Goal: Contribute content: Contribute content

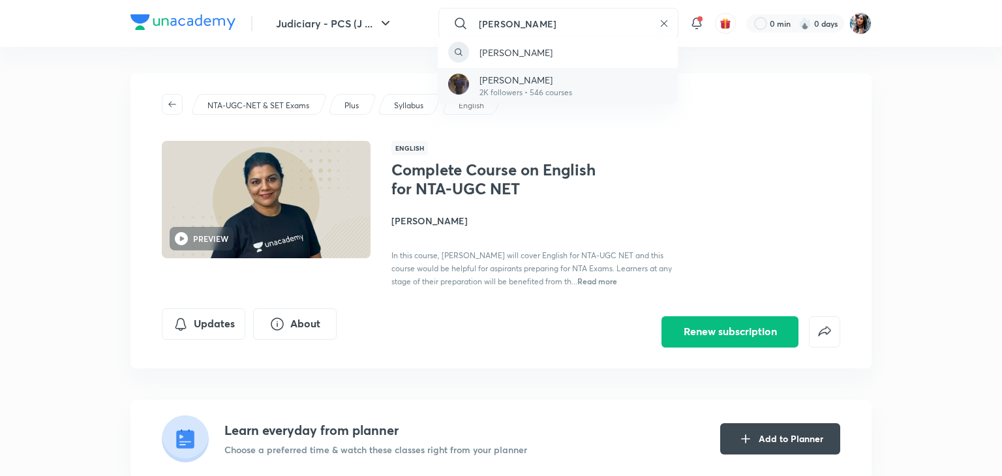
type input "vishal singh thakur"
click at [519, 85] on p "[PERSON_NAME]" at bounding box center [526, 80] width 93 height 14
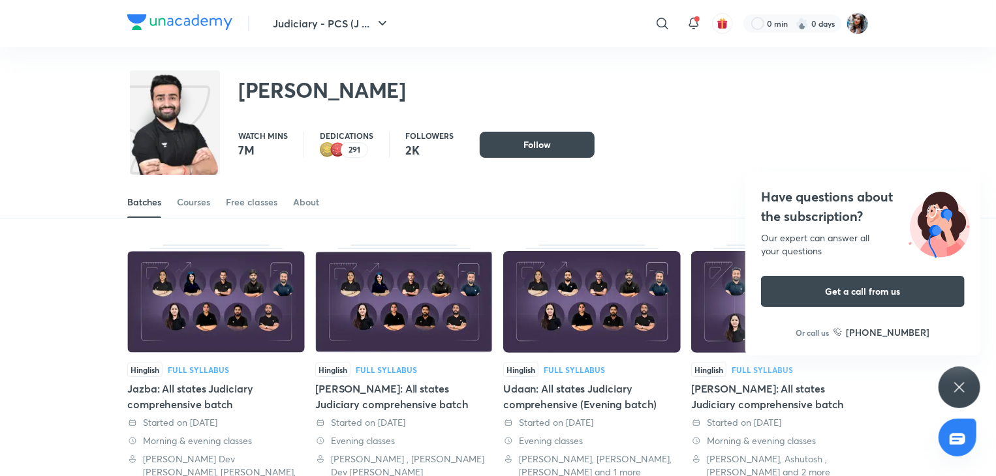
click at [508, 61] on div "Vishal Singh Thakur" at bounding box center [497, 83] width 741 height 72
click at [859, 16] on img at bounding box center [857, 23] width 22 height 22
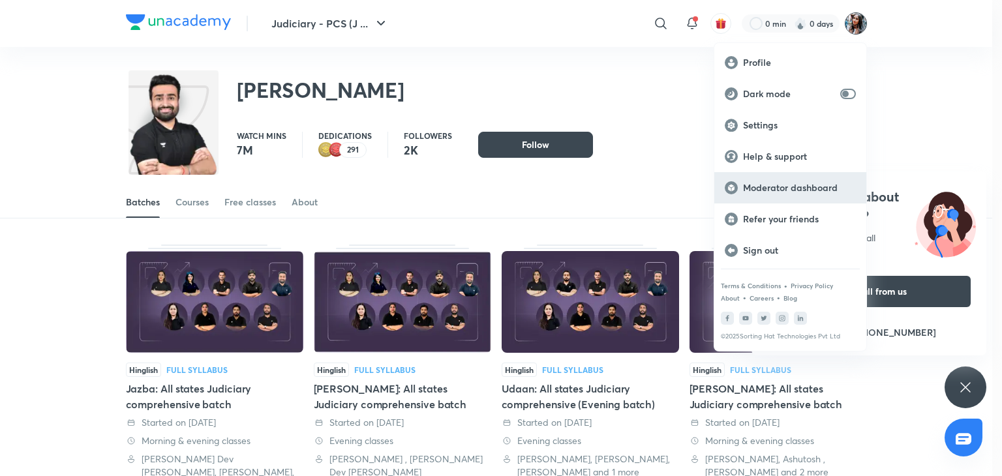
click at [772, 183] on p "Moderator dashboard" at bounding box center [799, 188] width 113 height 12
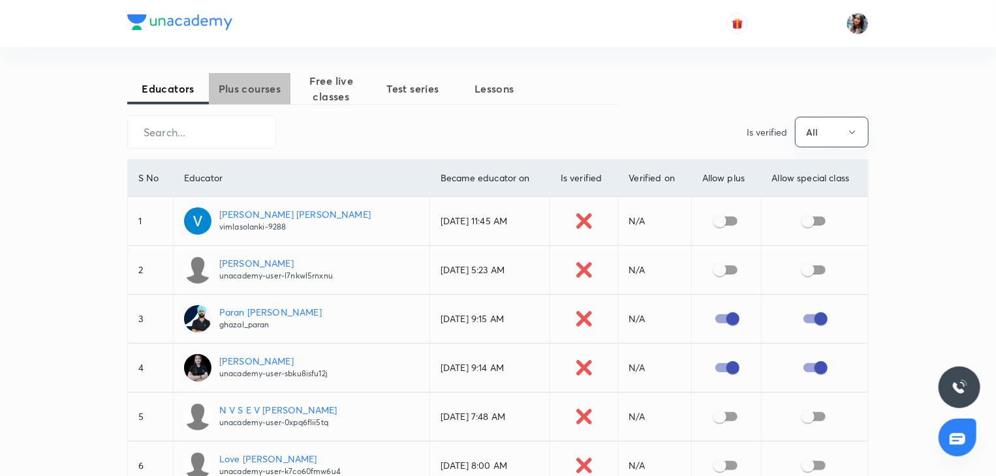
click at [274, 85] on span "Plus courses" at bounding box center [250, 89] width 82 height 16
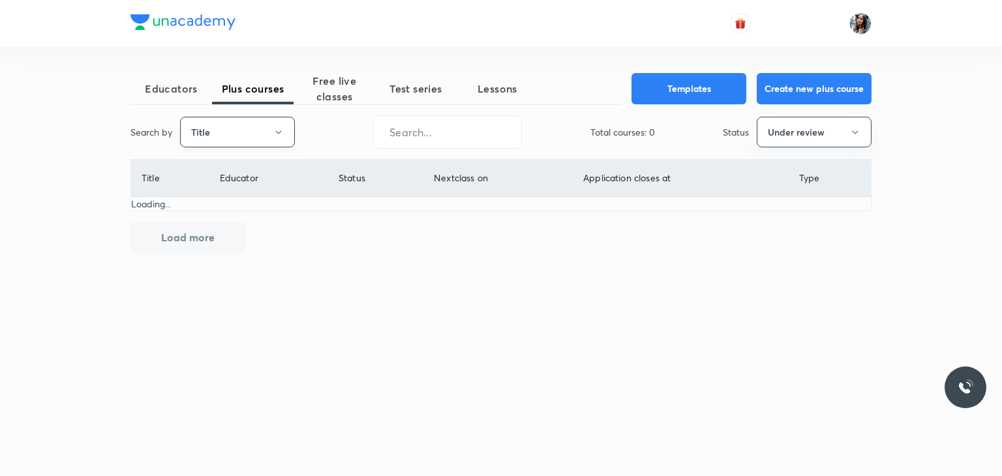
click at [262, 125] on button "Title" at bounding box center [237, 132] width 115 height 31
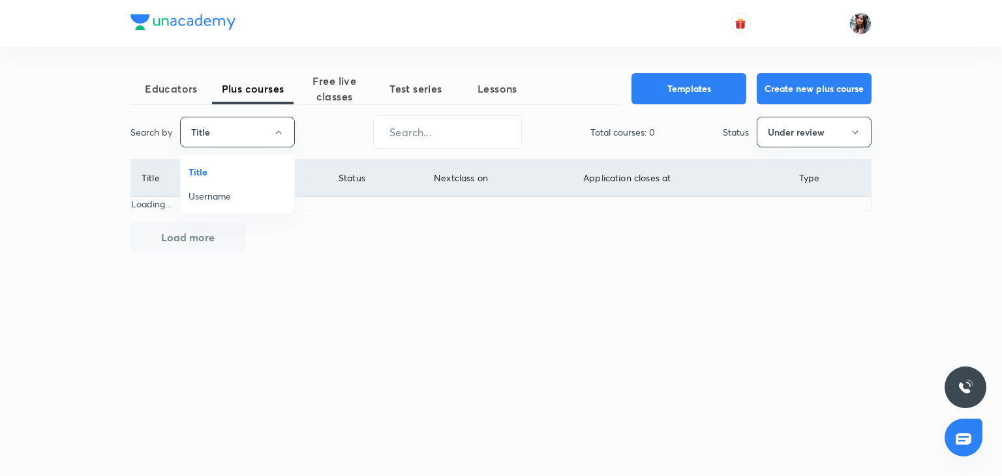
click at [230, 187] on li "Username" at bounding box center [238, 196] width 114 height 24
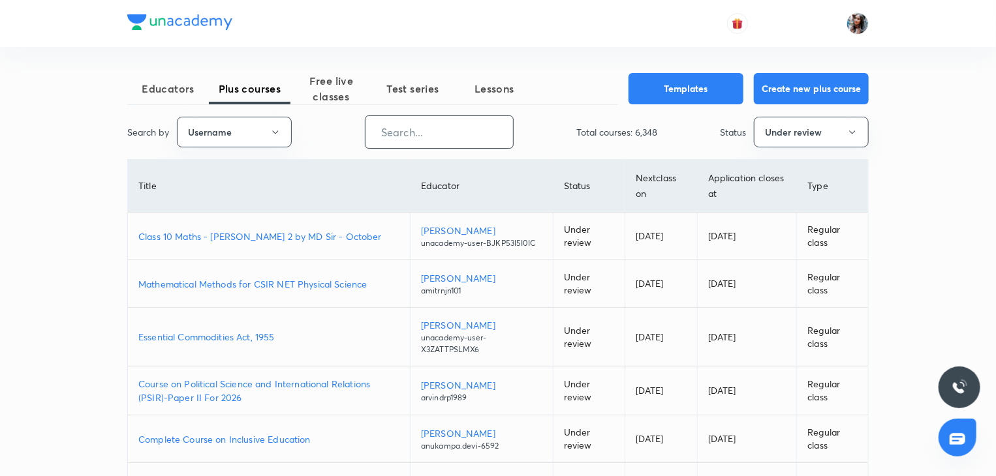
click at [393, 138] on input "text" at bounding box center [438, 131] width 147 height 33
paste input "unacademy-user-x3zattpslmx6"
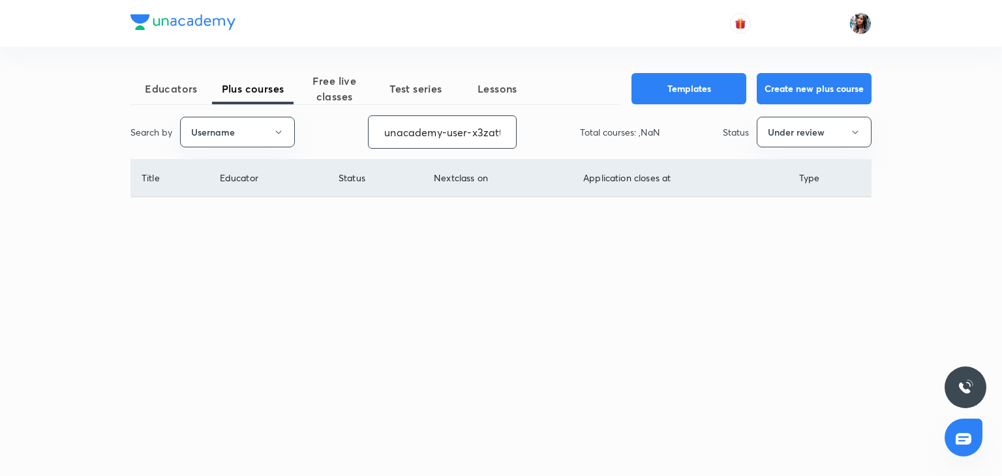
scroll to position [0, 38]
type input "unacademy-user-x3zattpslmx6"
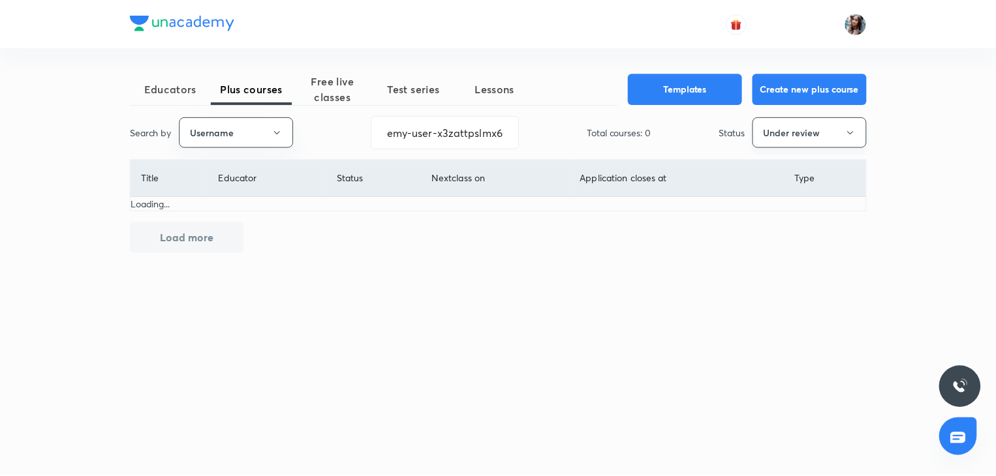
scroll to position [0, 0]
click at [773, 134] on button "Under review" at bounding box center [814, 132] width 115 height 31
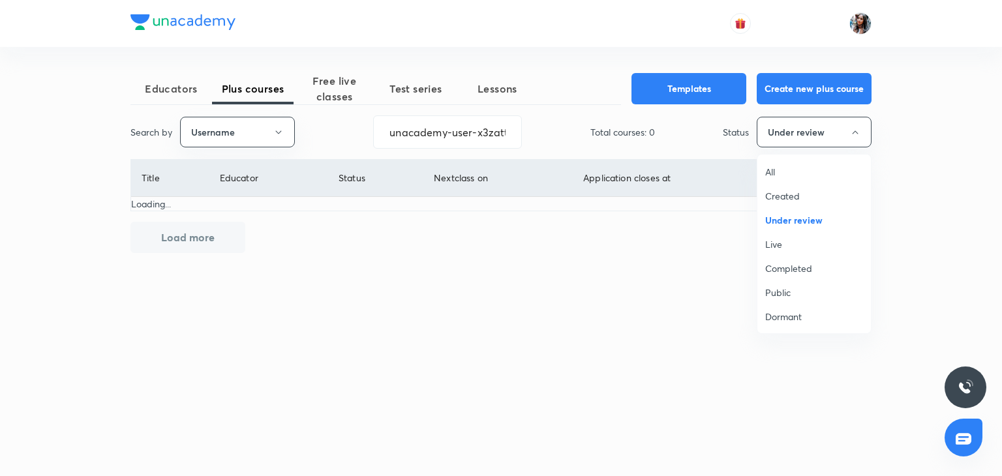
click at [780, 168] on span "All" at bounding box center [814, 172] width 98 height 14
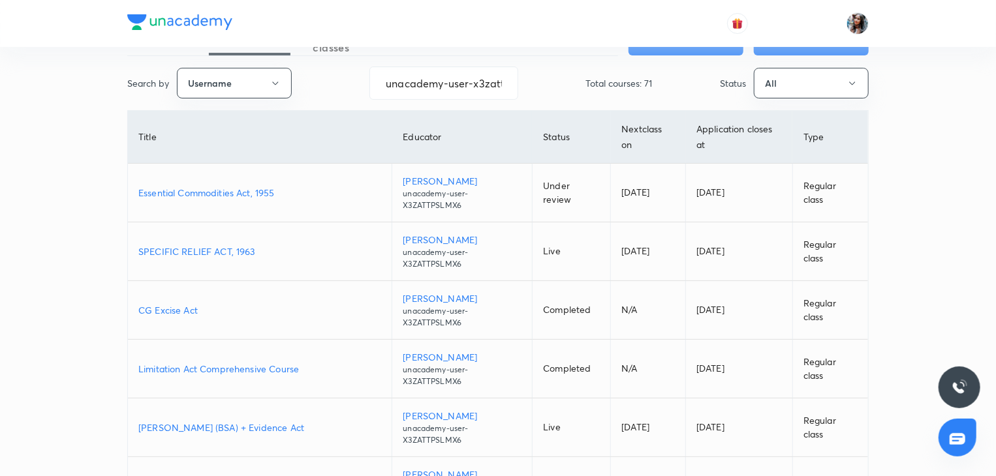
scroll to position [50, 0]
click at [211, 251] on p "SPECIFIC RELIEF ACT, 1963" at bounding box center [259, 251] width 243 height 14
click at [264, 186] on p "Essential Commodities Act, 1955" at bounding box center [259, 192] width 243 height 14
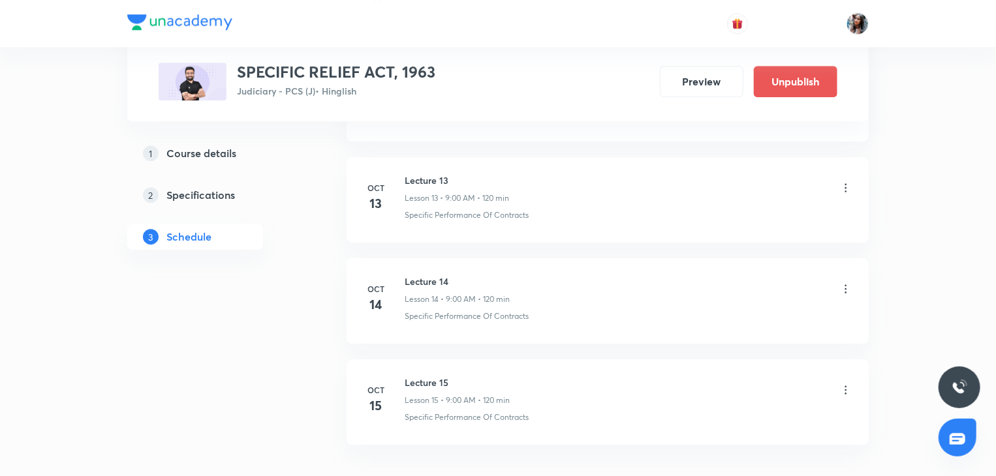
scroll to position [1933, 0]
click at [843, 185] on icon at bounding box center [845, 187] width 13 height 13
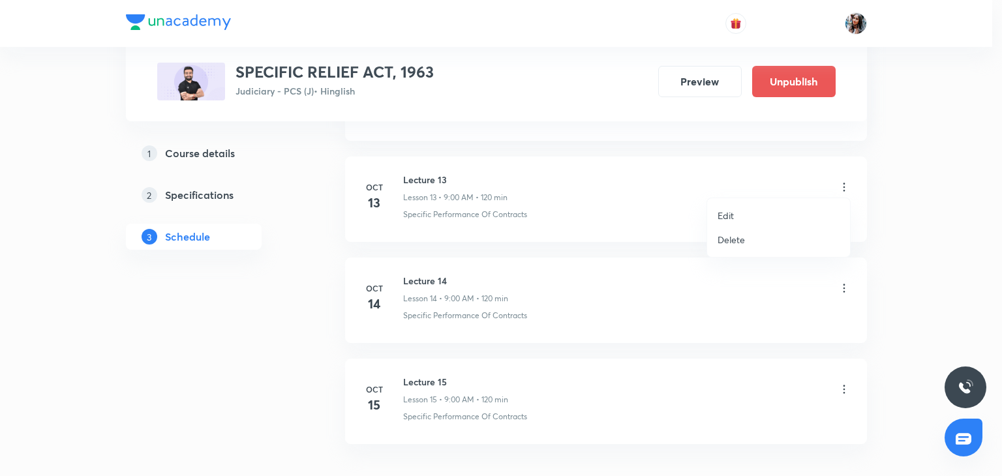
click at [757, 238] on li "Delete" at bounding box center [778, 240] width 143 height 24
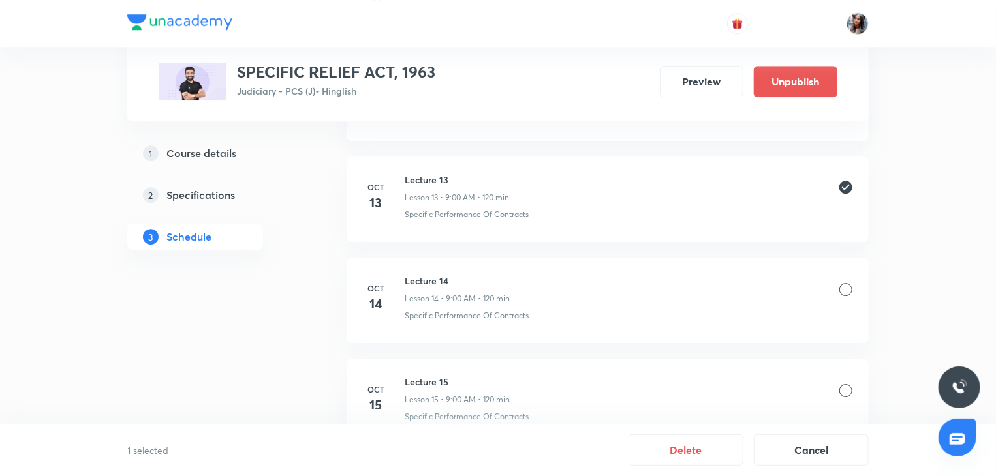
click at [849, 284] on div at bounding box center [845, 289] width 13 height 13
click at [844, 390] on div at bounding box center [845, 390] width 13 height 13
click at [703, 445] on button "Delete" at bounding box center [685, 448] width 115 height 31
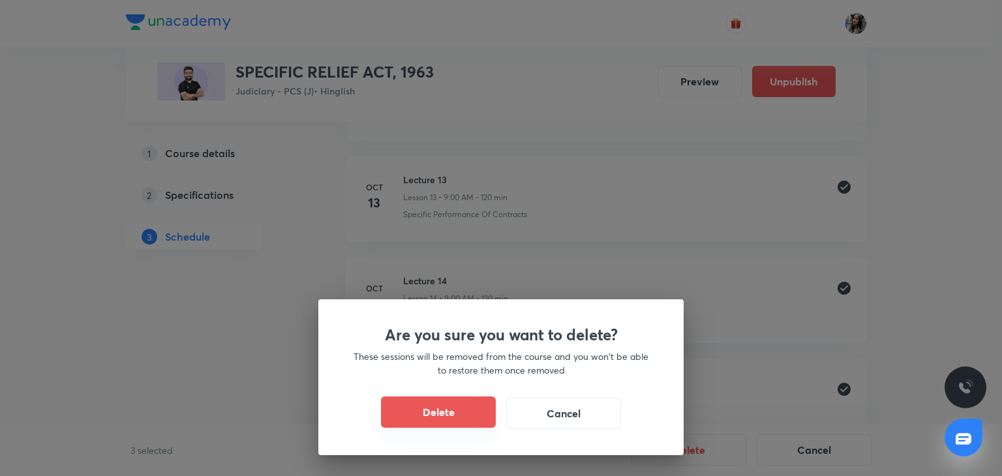
click at [463, 410] on button "Delete" at bounding box center [438, 412] width 115 height 31
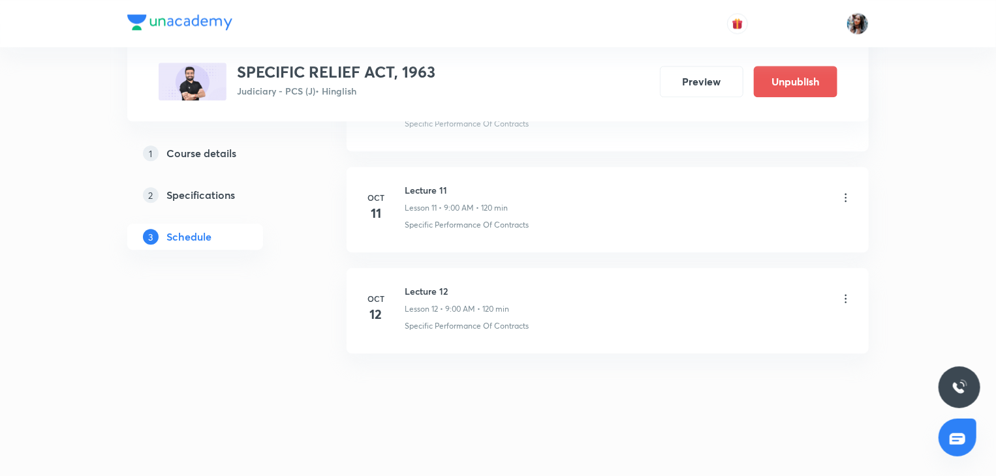
scroll to position [1716, 0]
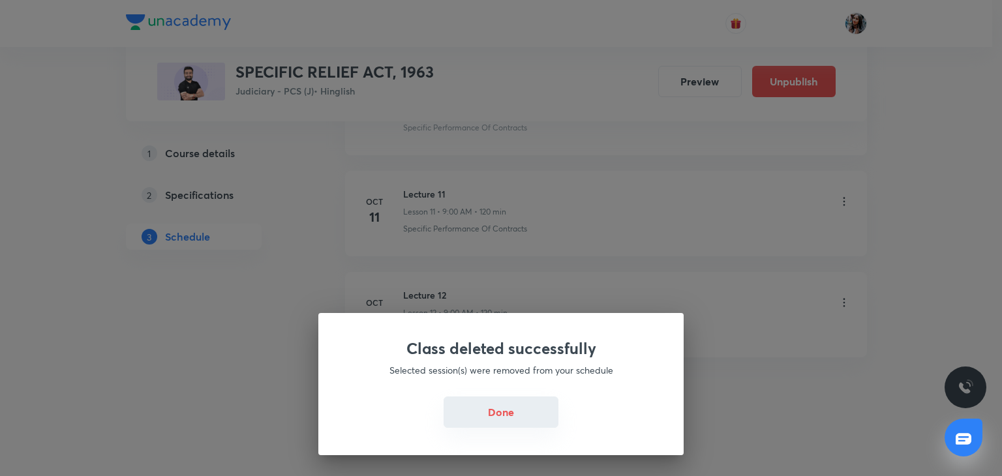
click at [499, 410] on button "Done" at bounding box center [501, 412] width 115 height 31
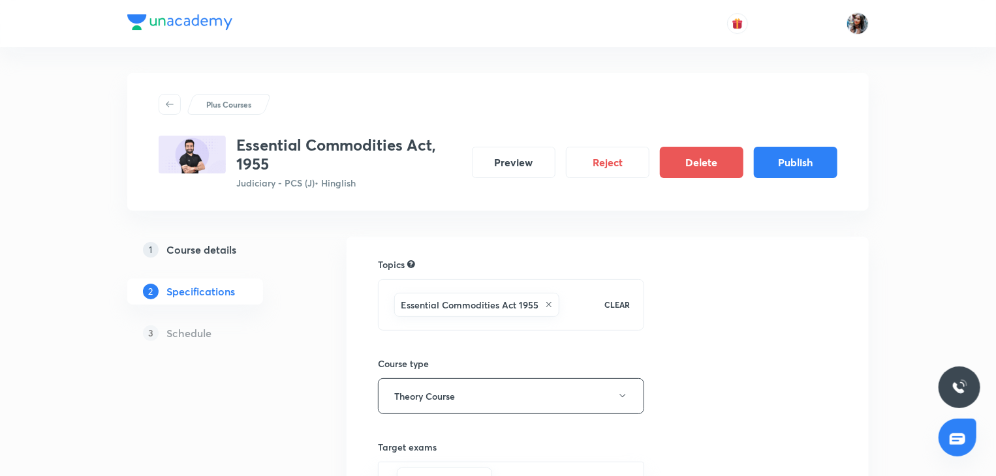
click at [198, 243] on h5 "Course details" at bounding box center [201, 250] width 70 height 16
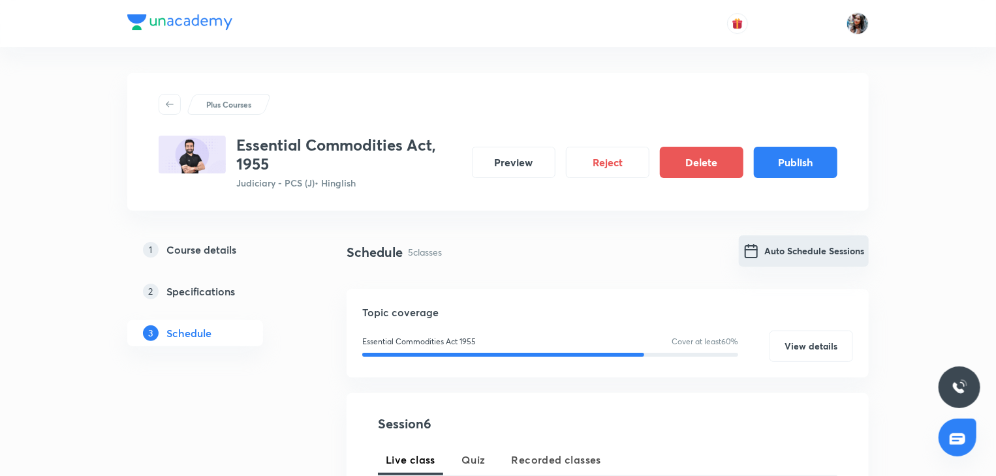
click at [775, 245] on button "Auto Schedule Sessions" at bounding box center [804, 251] width 130 height 31
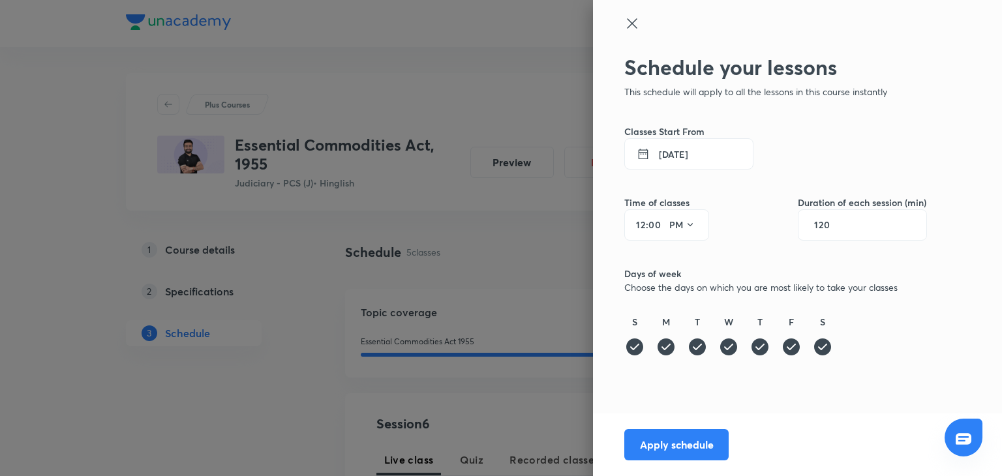
click at [643, 226] on input "12" at bounding box center [638, 225] width 16 height 10
type input "1"
type input "9"
click at [683, 218] on button "PM" at bounding box center [682, 225] width 37 height 21
click at [681, 253] on div "AM" at bounding box center [683, 258] width 47 height 31
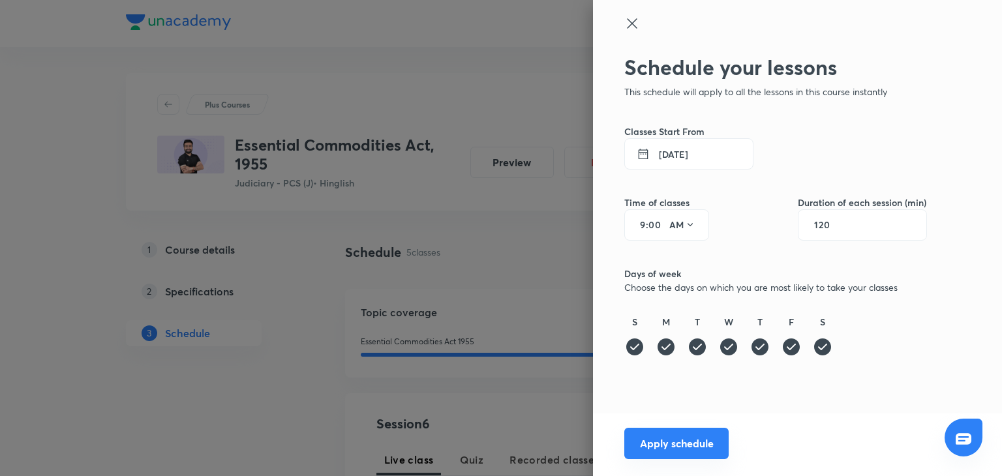
click at [679, 445] on button "Apply schedule" at bounding box center [676, 443] width 104 height 31
